Goal: Information Seeking & Learning: Learn about a topic

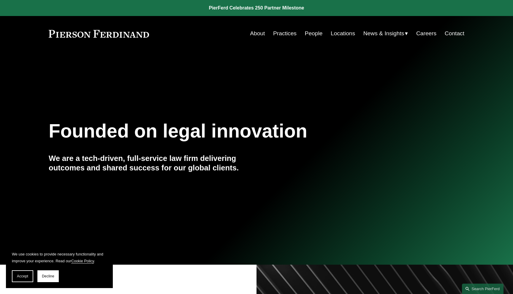
click at [310, 33] on link "People" at bounding box center [314, 33] width 18 height 11
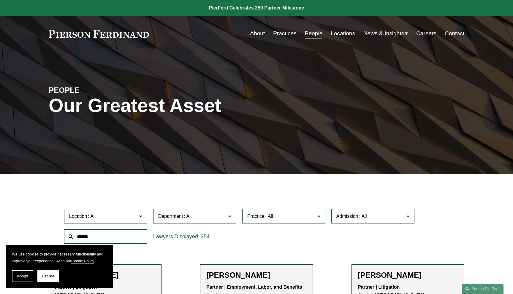
click at [331, 221] on label "Admission" at bounding box center [372, 216] width 83 height 15
click at [0, 0] on link "[US_STATE]" at bounding box center [0, 0] width 0 height 0
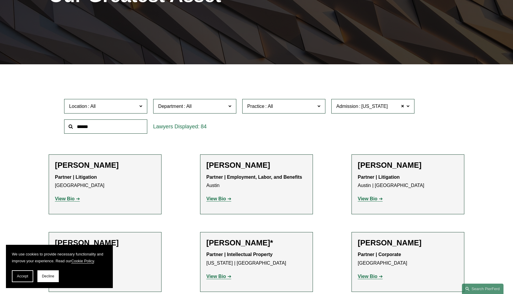
scroll to position [114, 0]
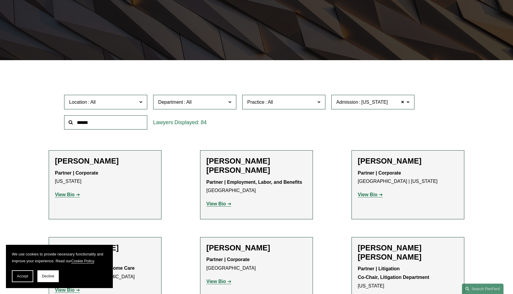
click at [313, 103] on span "Practice" at bounding box center [281, 102] width 68 height 8
click at [223, 102] on span "Department" at bounding box center [192, 102] width 68 height 8
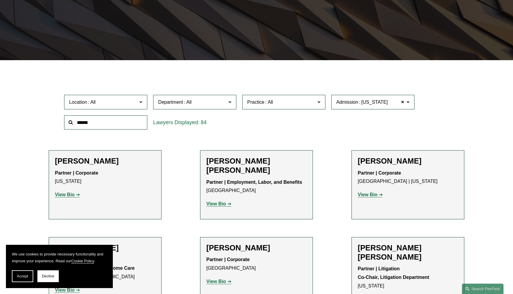
click at [0, 0] on link "Corporate" at bounding box center [0, 0] width 0 height 0
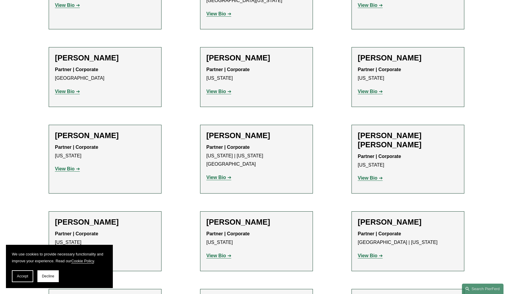
scroll to position [721, 0]
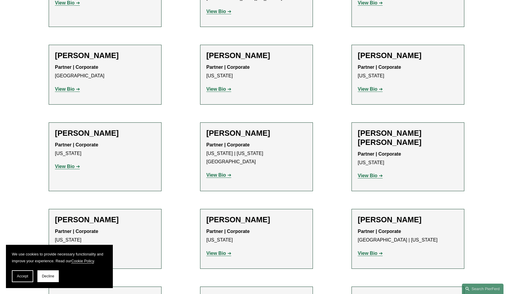
click at [66, 251] on strong "View Bio" at bounding box center [65, 253] width 20 height 5
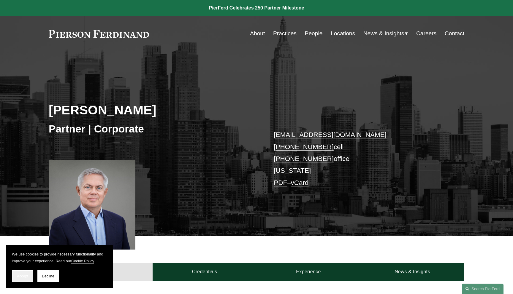
click at [26, 276] on span "Accept" at bounding box center [22, 277] width 11 height 4
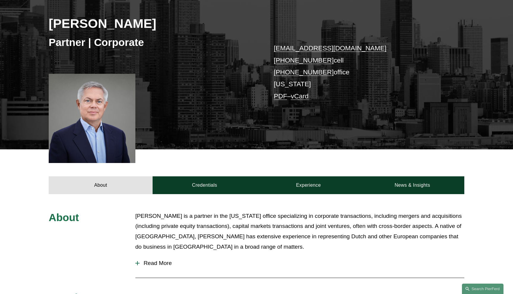
scroll to position [197, 0]
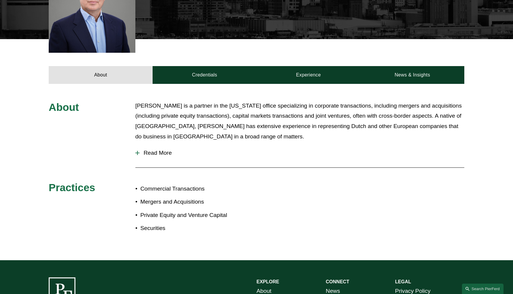
click at [152, 155] on span "Read More" at bounding box center [301, 153] width 325 height 7
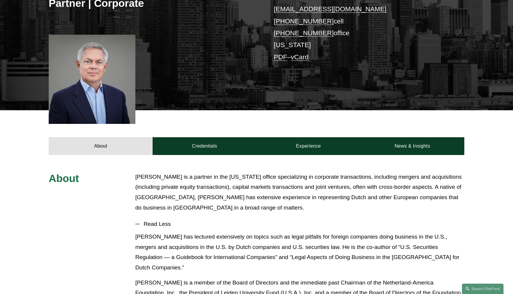
scroll to position [120, 0]
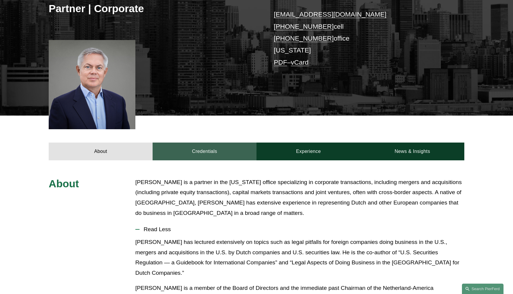
click at [201, 152] on link "Credentials" at bounding box center [205, 152] width 104 height 18
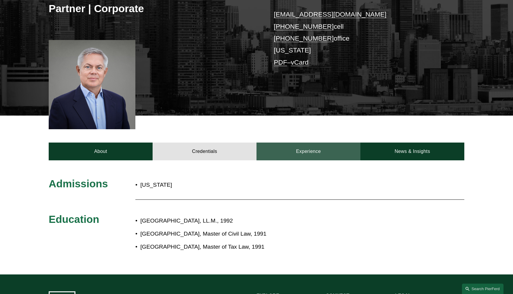
click at [305, 151] on link "Experience" at bounding box center [308, 152] width 104 height 18
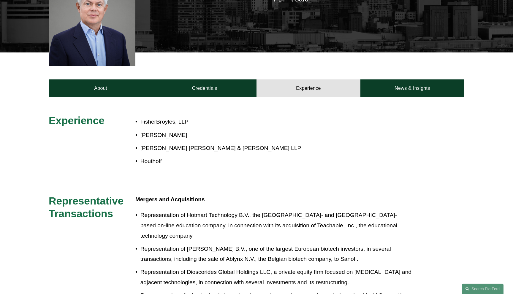
scroll to position [192, 0]
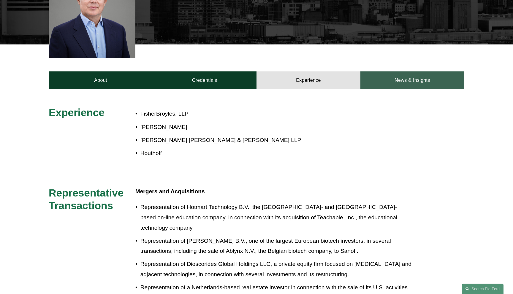
click at [415, 84] on link "News & Insights" at bounding box center [412, 81] width 104 height 18
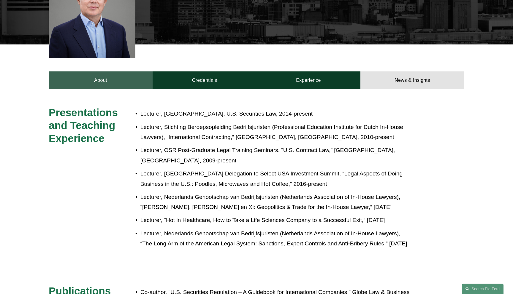
click at [115, 83] on link "About" at bounding box center [101, 81] width 104 height 18
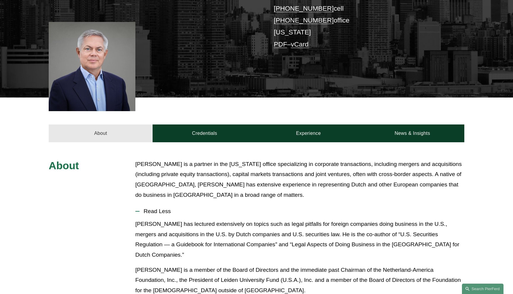
scroll to position [0, 0]
